Goal: Information Seeking & Learning: Learn about a topic

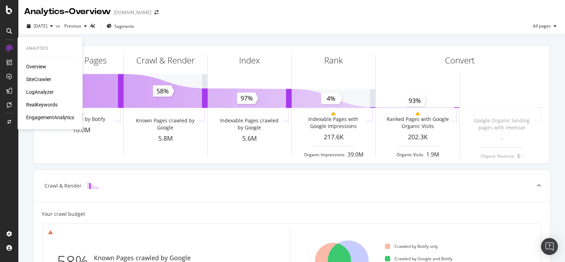
click at [35, 67] on div "Overview" at bounding box center [36, 66] width 20 height 7
click at [35, 79] on div "SiteCrawler" at bounding box center [38, 79] width 25 height 7
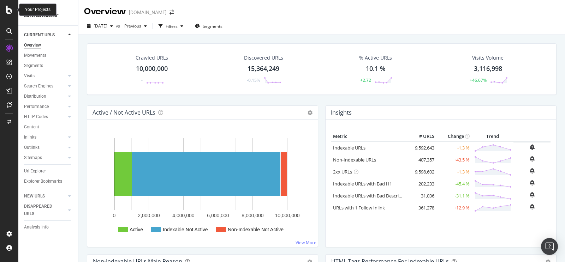
click at [8, 10] on icon at bounding box center [9, 10] width 6 height 8
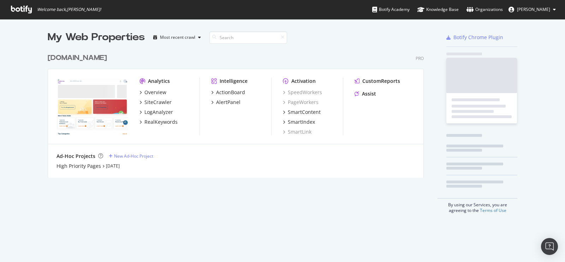
scroll to position [257, 554]
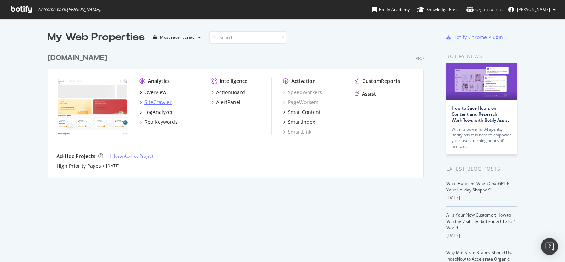
click at [158, 102] on div "SiteCrawler" at bounding box center [157, 102] width 27 height 7
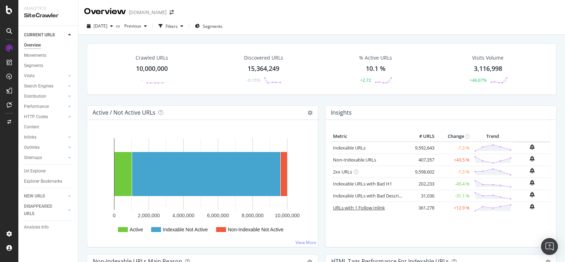
click at [366, 207] on link "URLs with 1 Follow Inlink" at bounding box center [359, 208] width 52 height 6
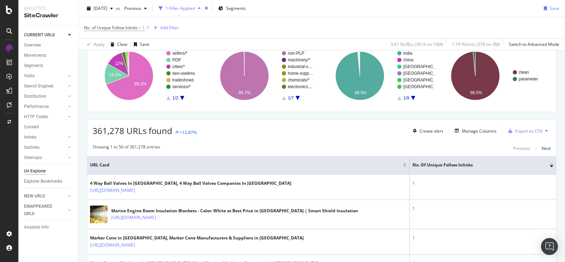
scroll to position [42, 0]
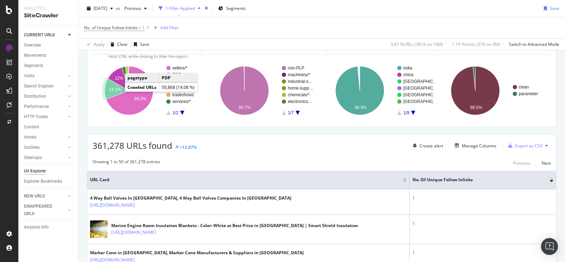
click at [116, 87] on text "14.1%" at bounding box center [115, 89] width 12 height 5
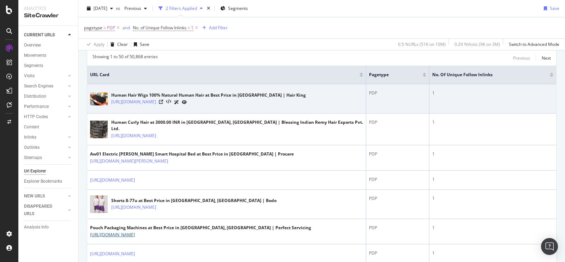
scroll to position [127, 0]
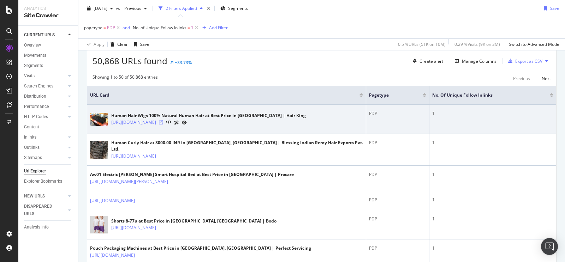
click at [163, 121] on icon at bounding box center [161, 122] width 4 height 4
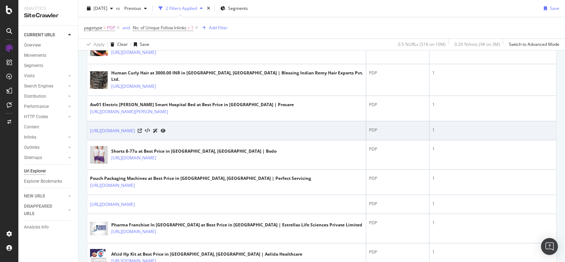
scroll to position [212, 0]
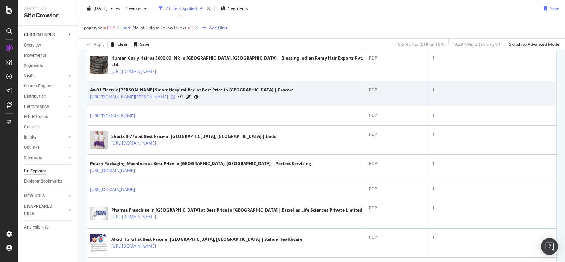
click at [175, 95] on icon at bounding box center [173, 97] width 4 height 4
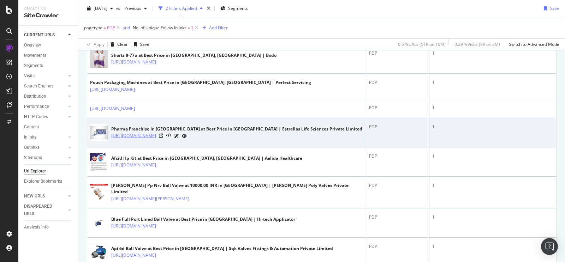
scroll to position [297, 0]
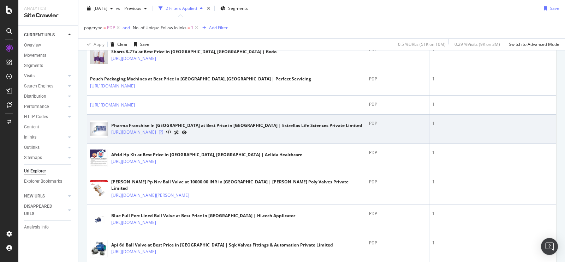
click at [163, 130] on icon at bounding box center [161, 132] width 4 height 4
